Goal: Information Seeking & Learning: Learn about a topic

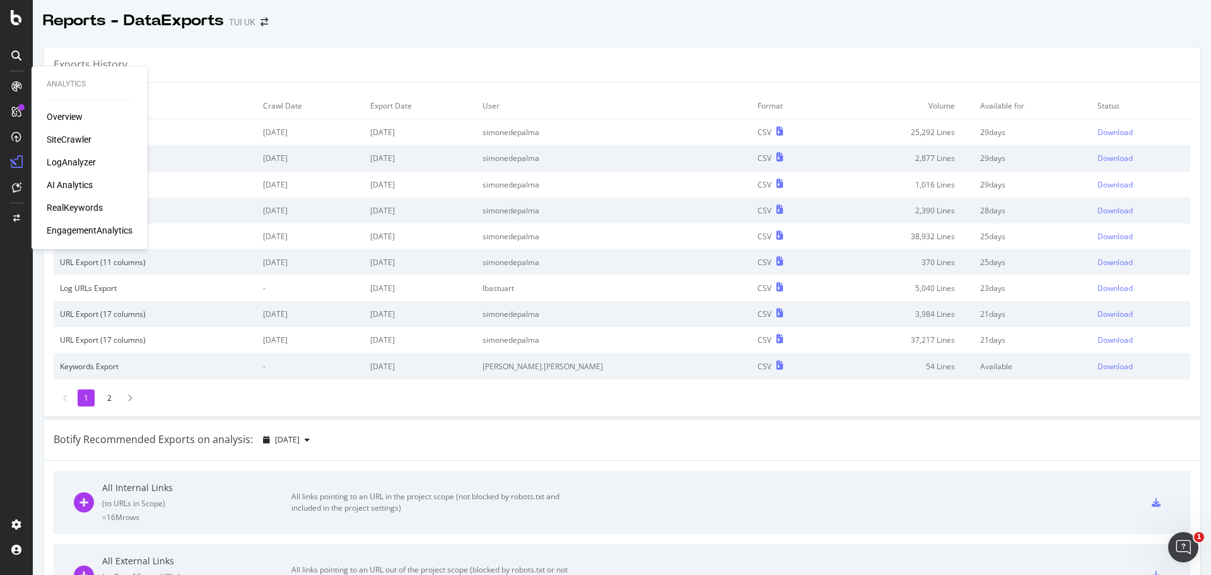
click at [73, 189] on div "AI Analytics" at bounding box center [70, 185] width 46 height 13
